Goal: Transaction & Acquisition: Obtain resource

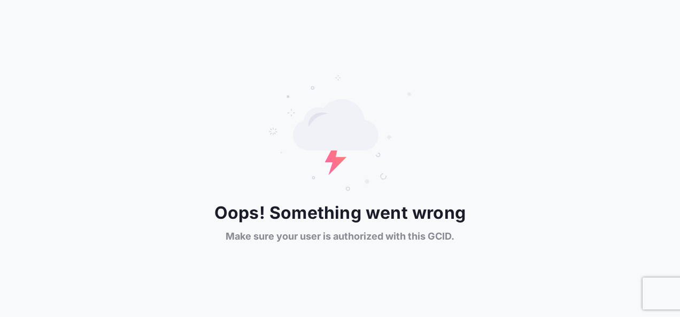
click at [46, 81] on div "Oops! Something went wrong Make sure your user is authorized with this GCID." at bounding box center [340, 158] width 680 height 169
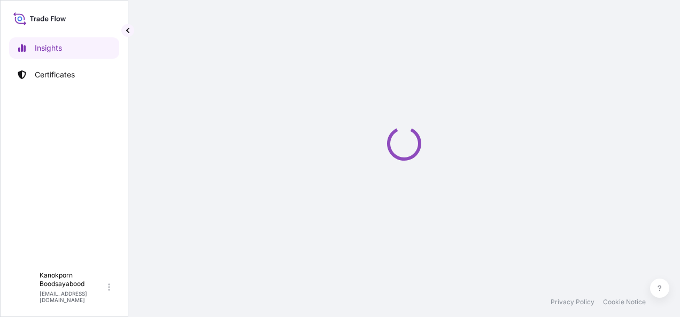
select select "2025"
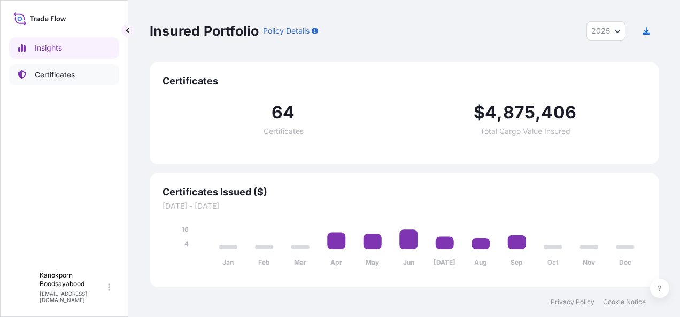
click at [54, 73] on p "Certificates" at bounding box center [55, 74] width 40 height 11
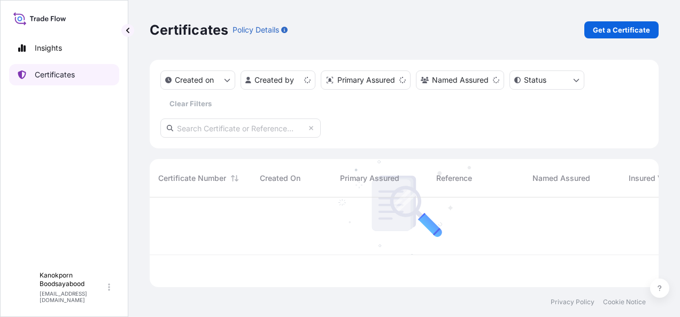
scroll to position [88, 500]
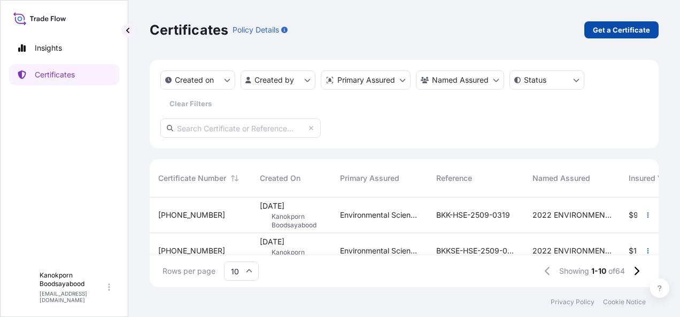
click at [607, 35] on p "Get a Certificate" at bounding box center [621, 30] width 57 height 11
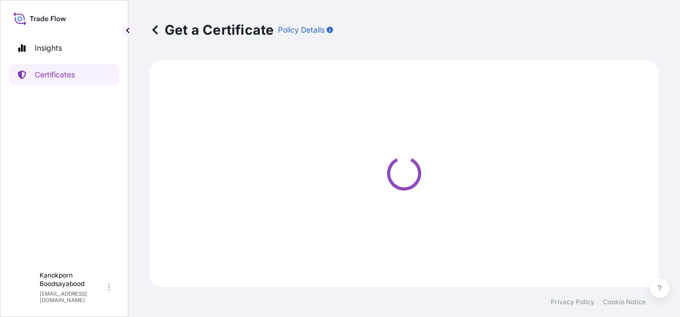
select select "Sea"
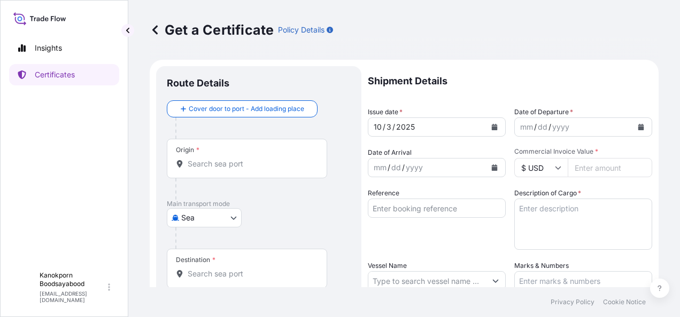
click at [274, 162] on input "Origin *" at bounding box center [251, 164] width 126 height 11
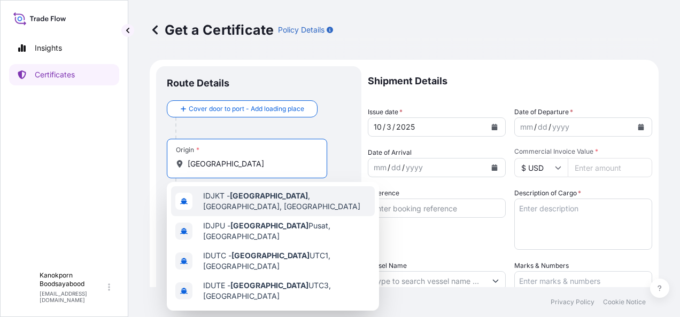
click at [265, 196] on span "IDJKT - Jakarta , Java, Indonesia" at bounding box center [286, 201] width 167 height 21
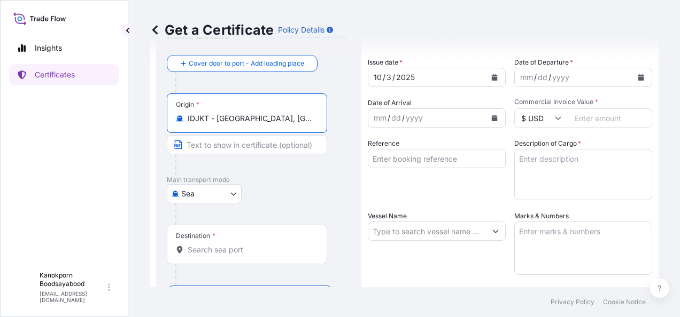
scroll to position [47, 0]
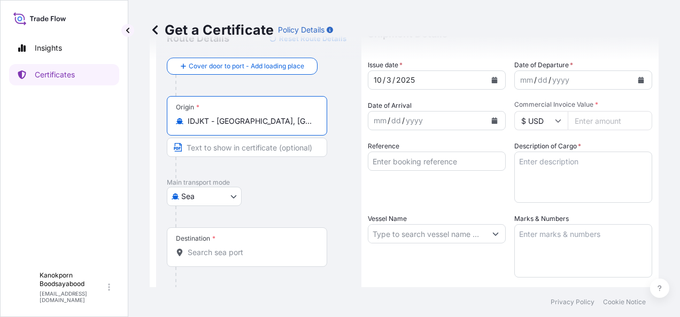
type input "IDJKT - Jakarta, Java, Indonesia"
click at [243, 253] on input "Destination *" at bounding box center [251, 252] width 126 height 11
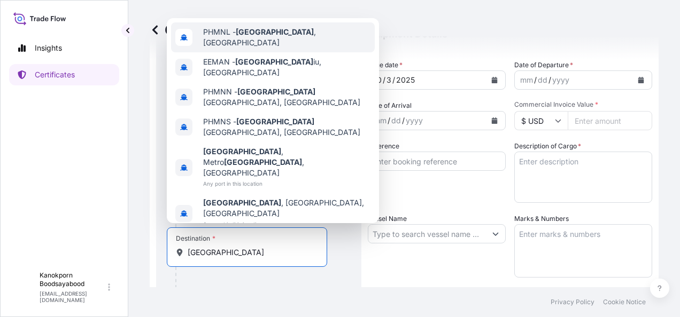
click at [277, 48] on span "PHMNL - Manila , Philippines" at bounding box center [286, 37] width 167 height 21
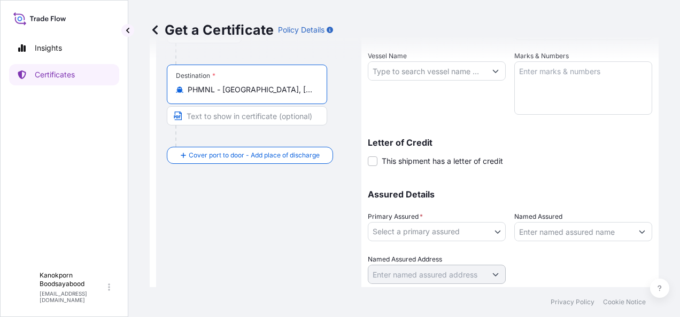
scroll to position [209, 0]
type input "PHMNL - Manila, Philippines"
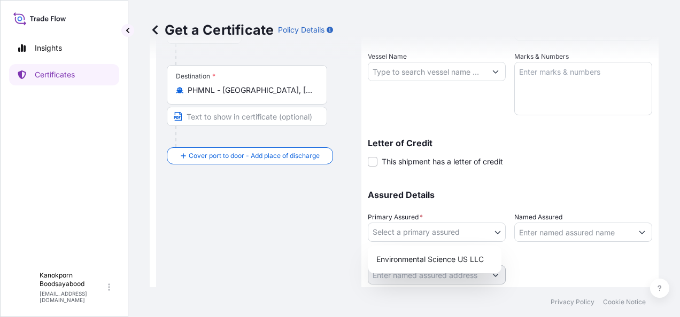
click at [493, 231] on body "Insights Certificates K Kanokporn Boodsayabood kanokporn.boodsayabood@envu.com …" at bounding box center [340, 158] width 680 height 317
click at [464, 261] on div "Environmental Science US LLC" at bounding box center [434, 259] width 125 height 19
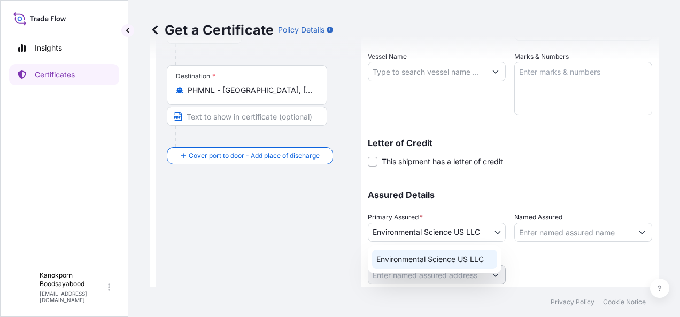
select select "32009"
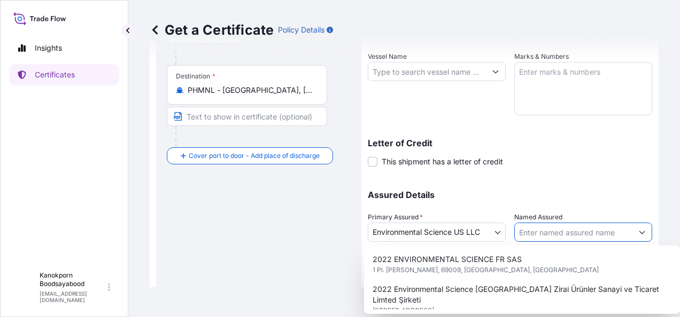
click at [637, 234] on button "Show suggestions" at bounding box center [641, 232] width 19 height 19
click at [596, 138] on div "Letter of Credit This shipment has a letter of credit Letter of credit * Letter…" at bounding box center [510, 146] width 284 height 41
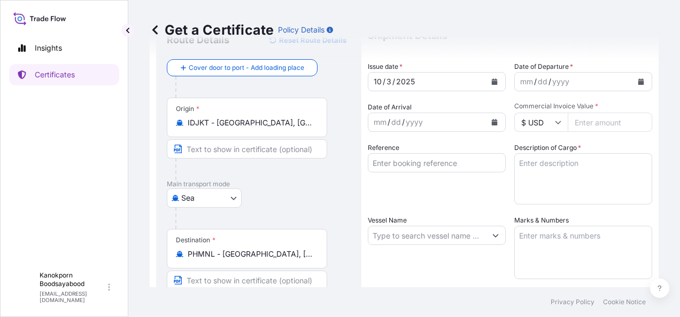
scroll to position [51, 0]
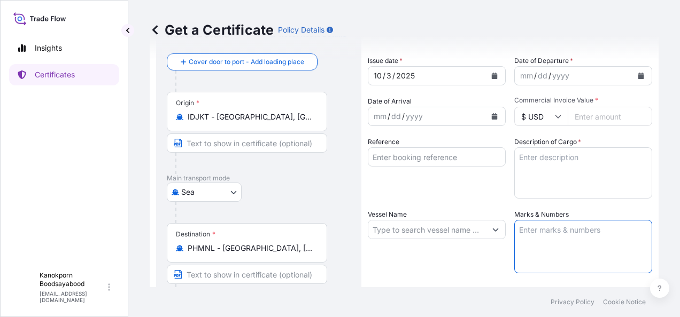
click at [544, 227] on textarea "Marks & Numbers" at bounding box center [583, 246] width 138 height 53
paste textarea "EARTH HOMECARE PRODUCTS (PHILIPPINES),INC. P/O. PO57 ROD-03-001.2 RACUMIN RODEN…"
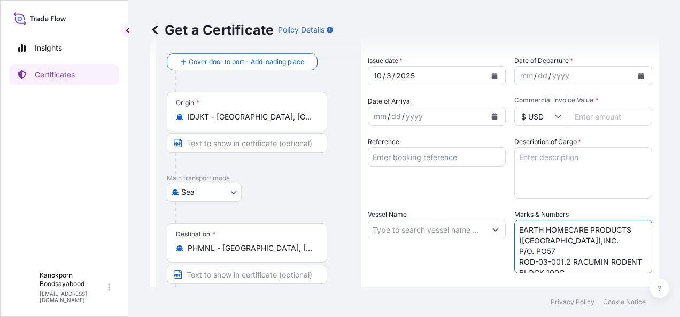
scroll to position [25, 0]
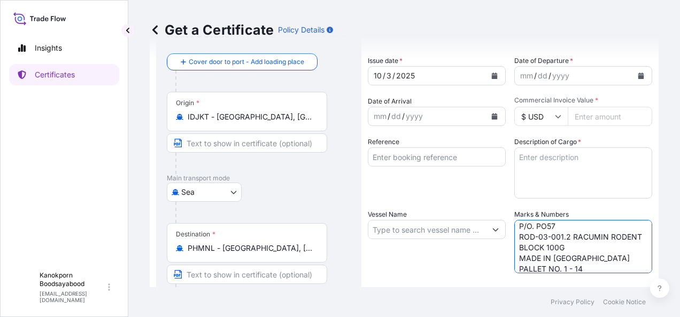
type textarea "EARTH HOMECARE PRODUCTS (PHILIPPINES),INC. P/O. PO57 ROD-03-001.2 RACUMIN RODEN…"
click at [395, 235] on input "Vessel Name" at bounding box center [427, 229] width 118 height 19
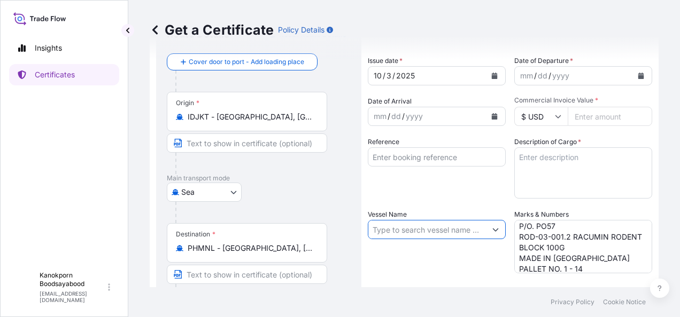
paste input "AS SIMONE V.540N"
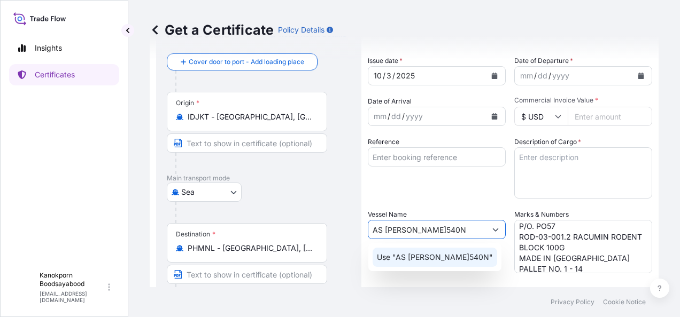
type input "AS SIMONE V.540N"
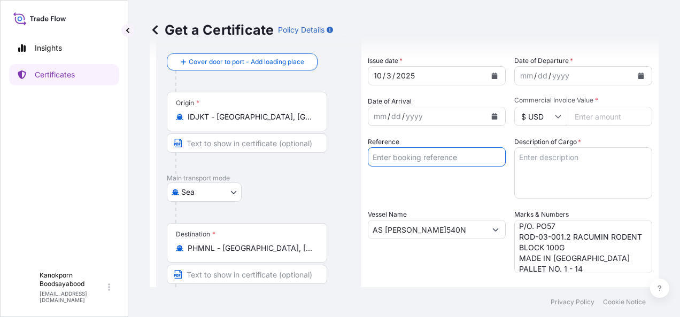
click at [409, 159] on input "Reference" at bounding box center [437, 156] width 138 height 19
paste input "BL number JKMNL0005085"
type input "BL number JKMNL0005085"
click at [554, 161] on textarea "Description of Cargo *" at bounding box center [583, 172] width 138 height 51
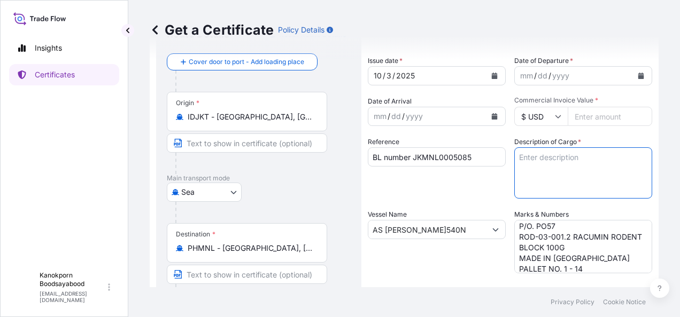
paste textarea "RACUMIN RODENT BLOCK RB 100X100G BAG PH"
type textarea "RACUMIN RODENT BLOCK RB 100X100G BAG PH"
click at [611, 116] on input "Commercial Invoice Value *" at bounding box center [609, 116] width 84 height 19
paste input "36540.00"
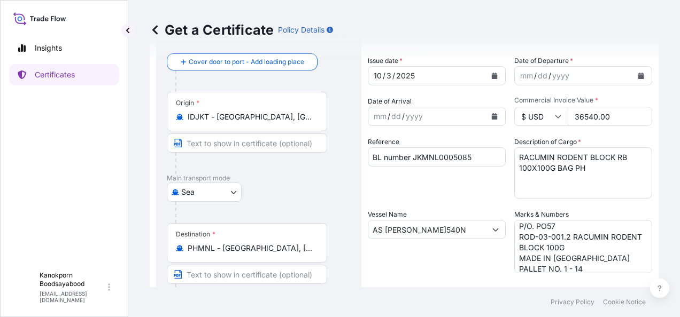
type input "36540.00"
click at [637, 73] on icon "Calendar" at bounding box center [640, 76] width 6 height 6
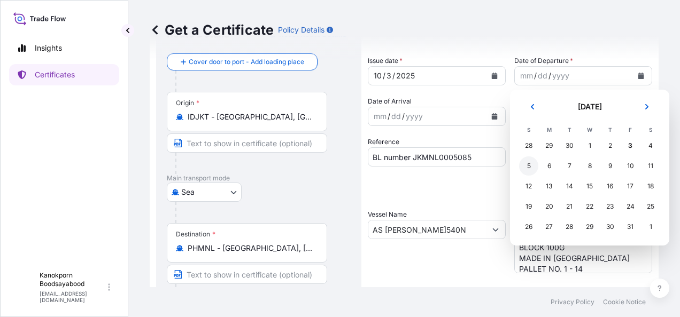
click at [529, 161] on div "5" at bounding box center [528, 166] width 19 height 19
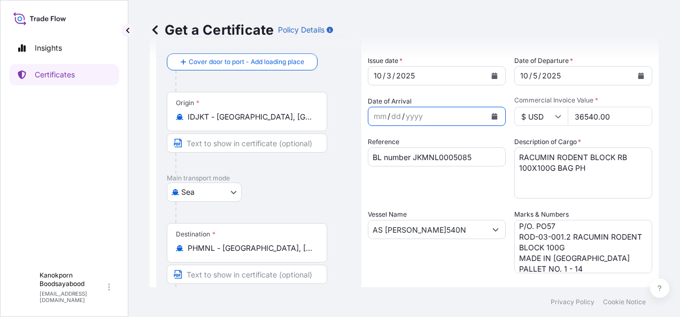
click at [492, 116] on icon "Calendar" at bounding box center [495, 116] width 6 height 6
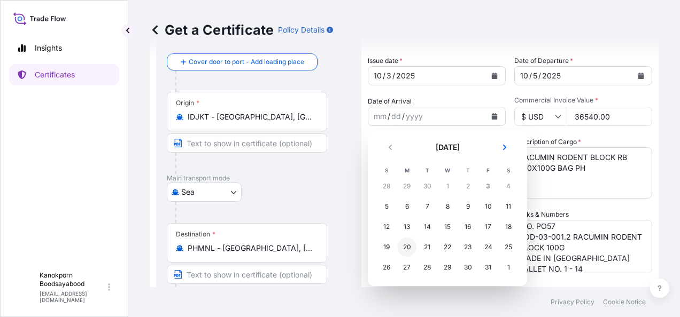
click at [402, 244] on div "20" at bounding box center [406, 247] width 19 height 19
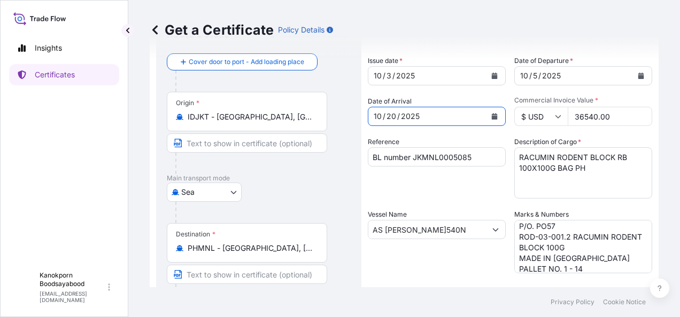
click at [469, 268] on div "Vessel Name AS SIMONE V.540N" at bounding box center [437, 241] width 138 height 64
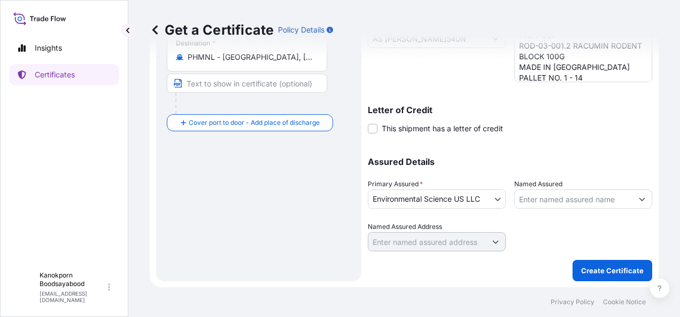
scroll to position [242, 0]
click at [566, 203] on input "Named Assured" at bounding box center [574, 200] width 118 height 19
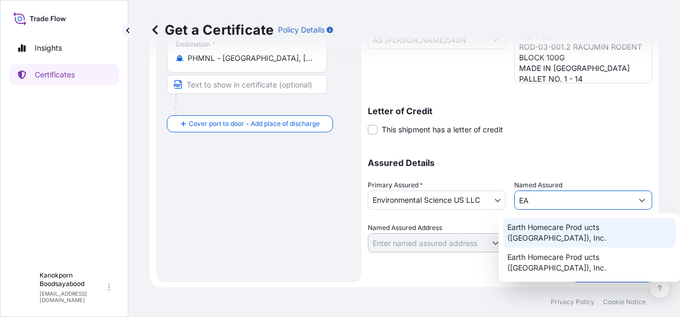
click at [593, 234] on div "Earth Homecare Prod ucts (Philippines), Inc." at bounding box center [589, 233] width 173 height 30
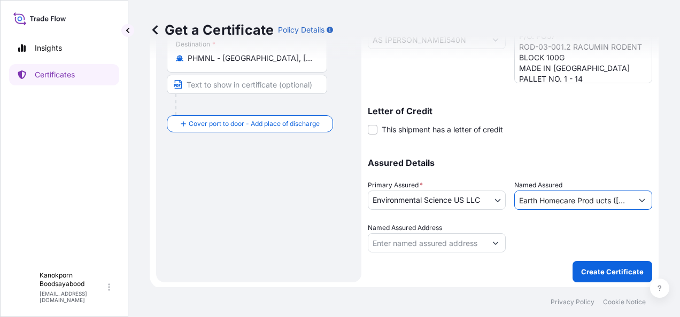
type input "Earth Homecare Prod ucts (Philippines), Inc."
click at [555, 233] on div at bounding box center [583, 238] width 138 height 30
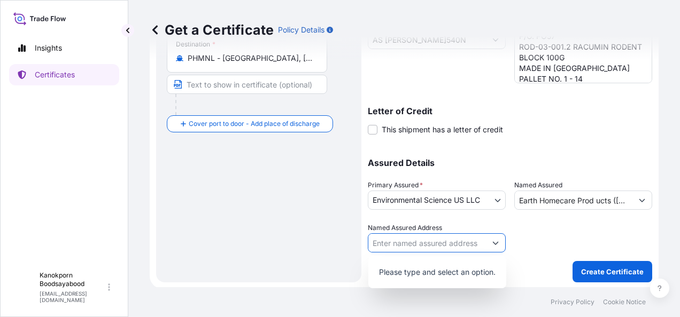
click at [492, 244] on icon "Show suggestions" at bounding box center [495, 243] width 6 height 6
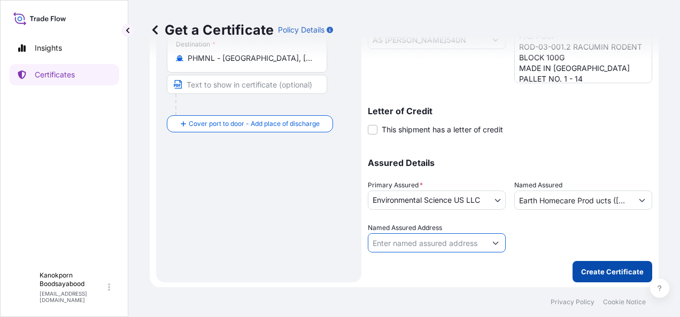
click at [597, 270] on p "Create Certificate" at bounding box center [612, 272] width 63 height 11
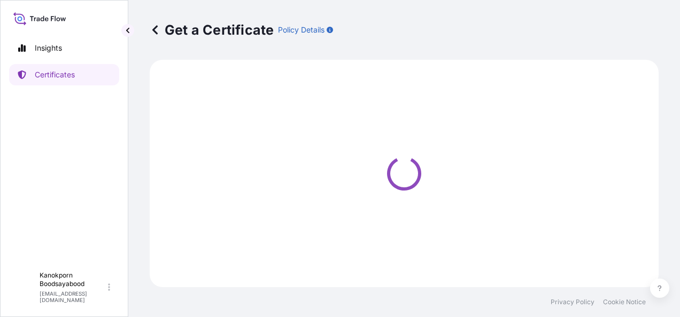
select select "Sea"
